Goal: Transaction & Acquisition: Purchase product/service

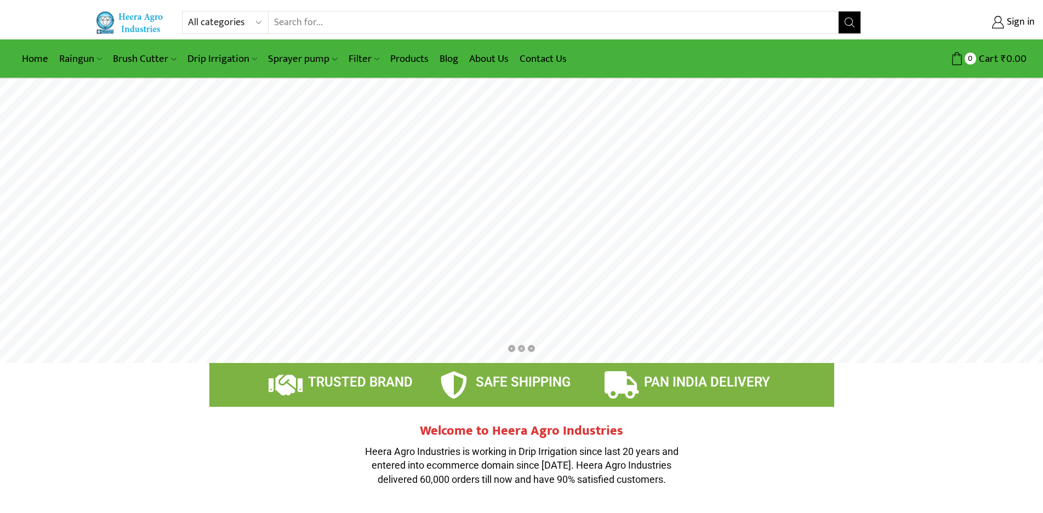
click at [302, 24] on input "Search input" at bounding box center [552, 23] width 569 height 22
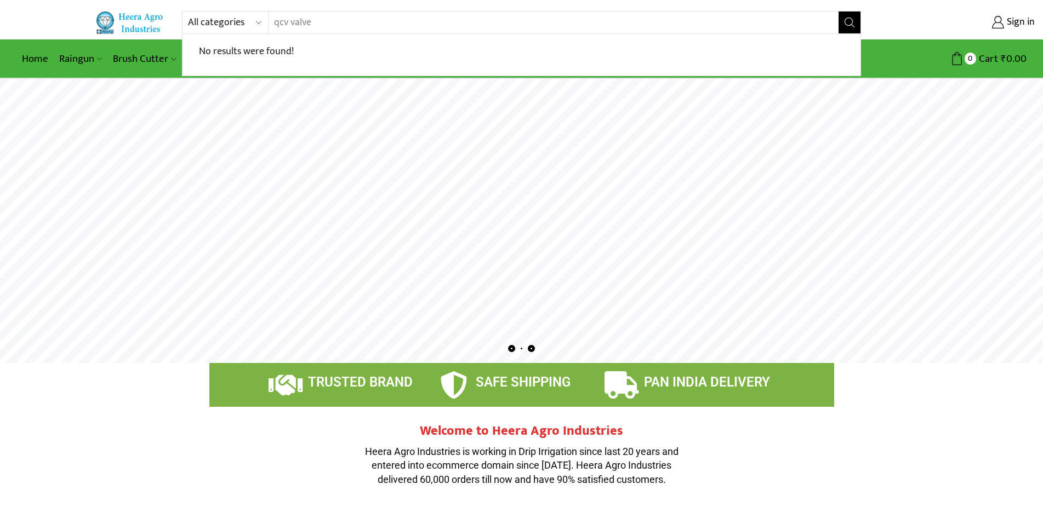
type input "qcv valve"
click at [838, 12] on button "Search" at bounding box center [849, 23] width 22 height 22
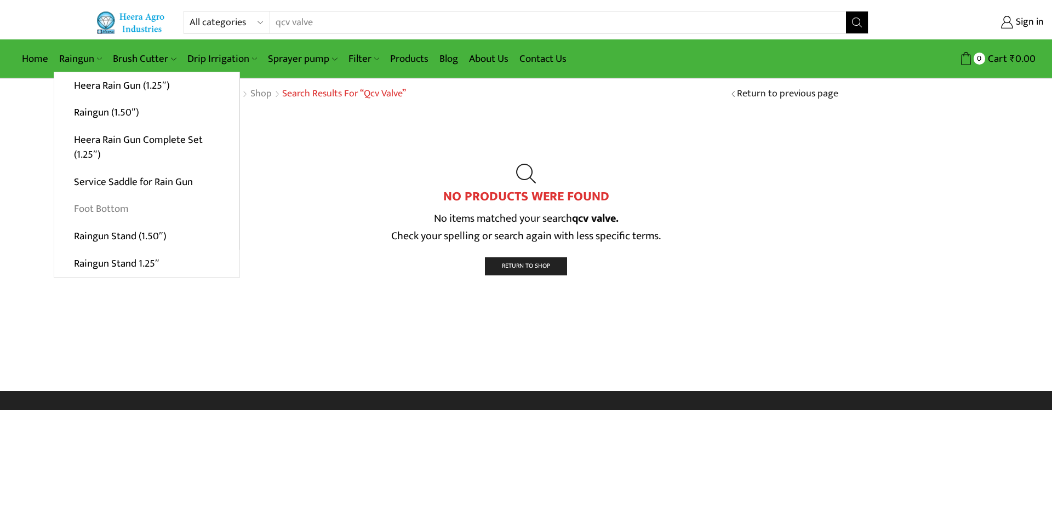
click at [97, 205] on link "Foot Bottom" at bounding box center [146, 209] width 185 height 27
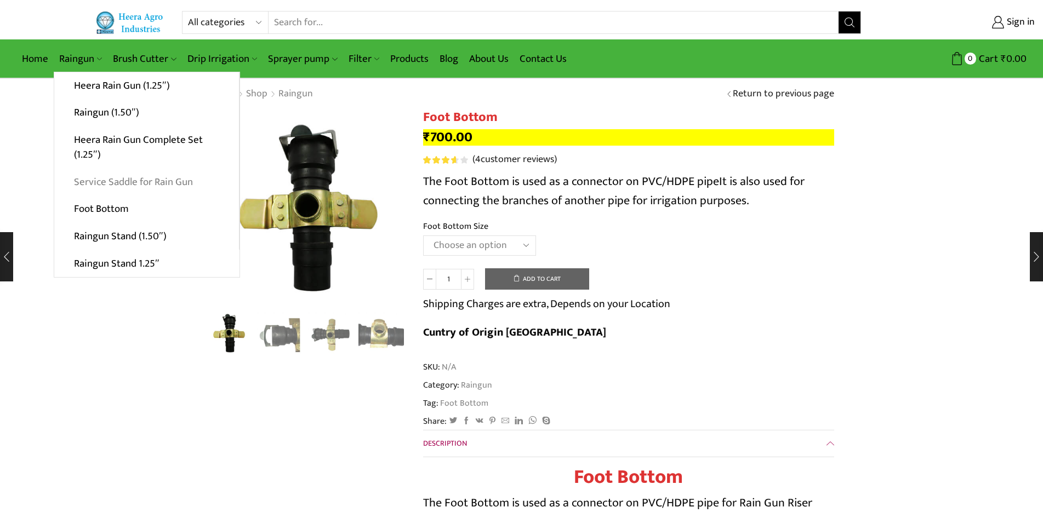
click at [129, 179] on link "Service Saddle for Rain Gun" at bounding box center [146, 181] width 185 height 27
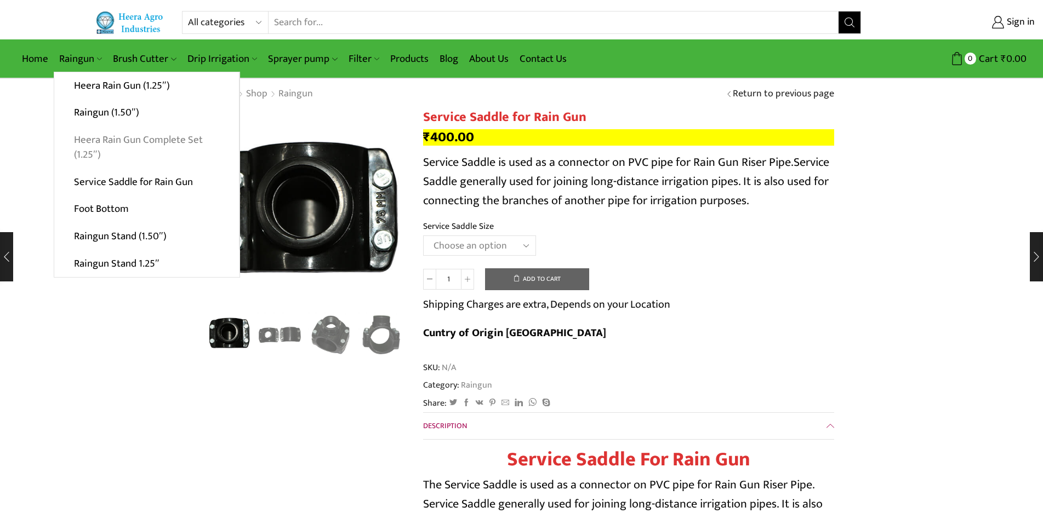
click at [93, 144] on link "Heera Rain Gun Complete Set (1.25″)" at bounding box center [146, 148] width 185 height 42
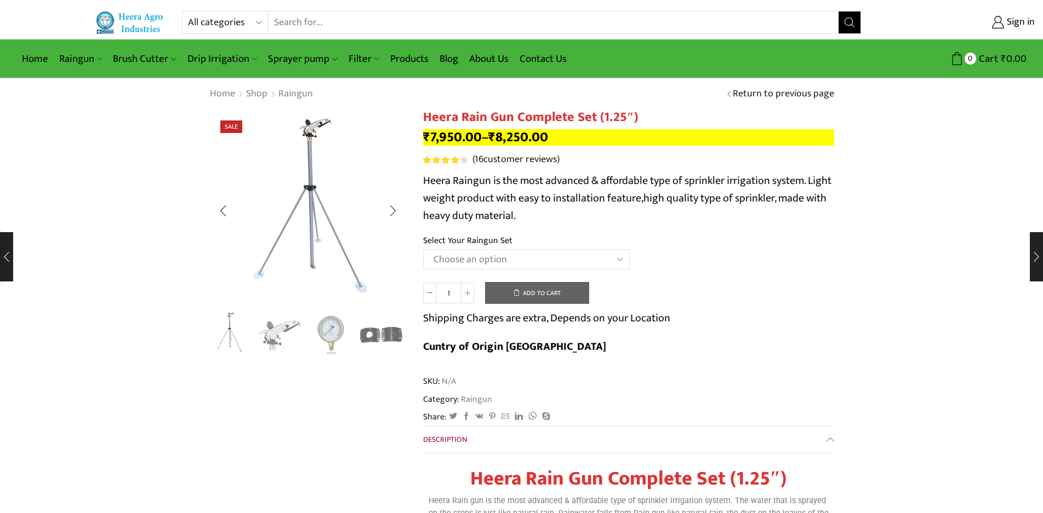
click at [392, 332] on div "Next slide" at bounding box center [392, 334] width 27 height 27
click at [391, 332] on img "5 / 5" at bounding box center [380, 333] width 45 height 45
